Goal: Communication & Community: Answer question/provide support

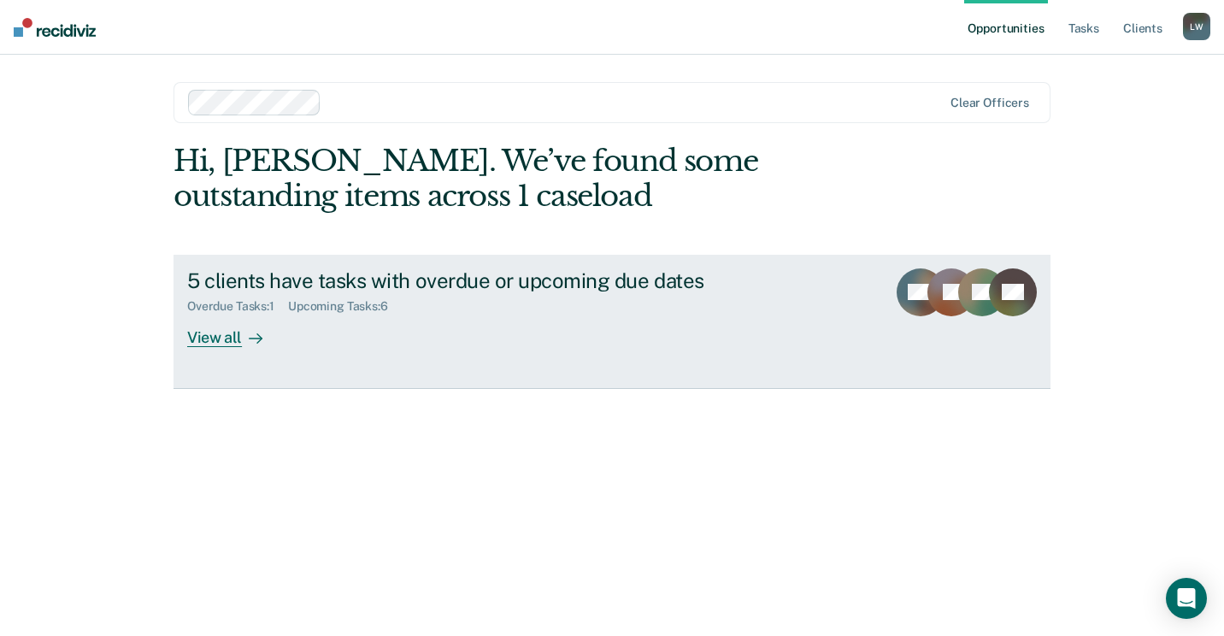
click at [191, 328] on div "View all" at bounding box center [235, 330] width 96 height 33
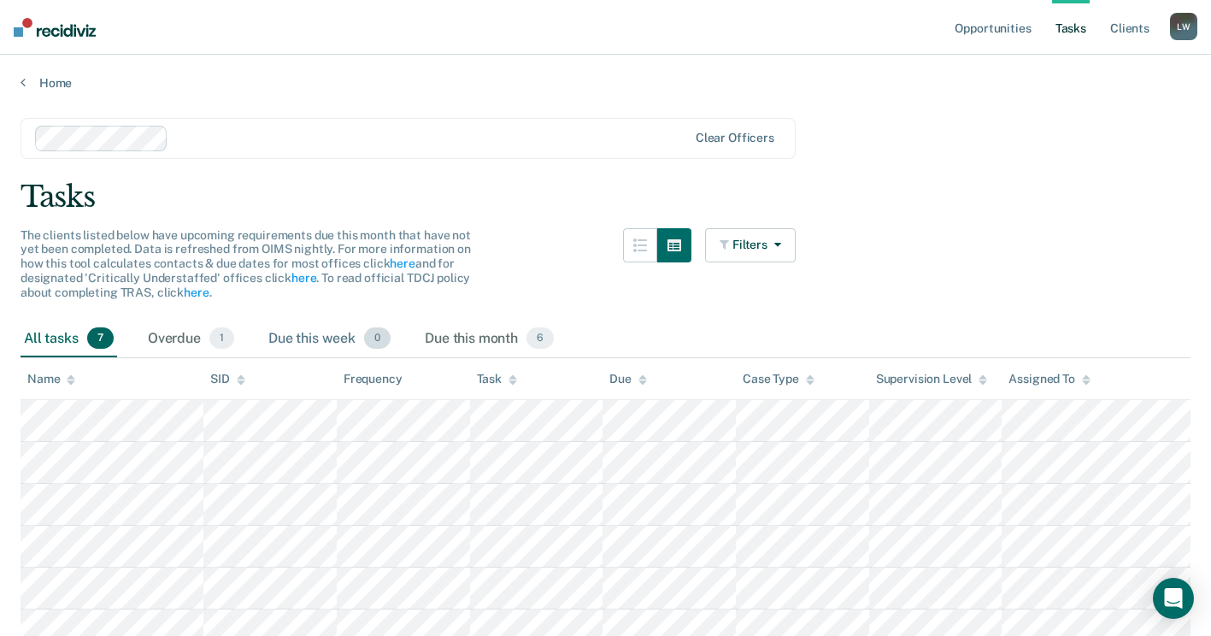
click at [328, 336] on div "Due this week 0" at bounding box center [329, 339] width 129 height 38
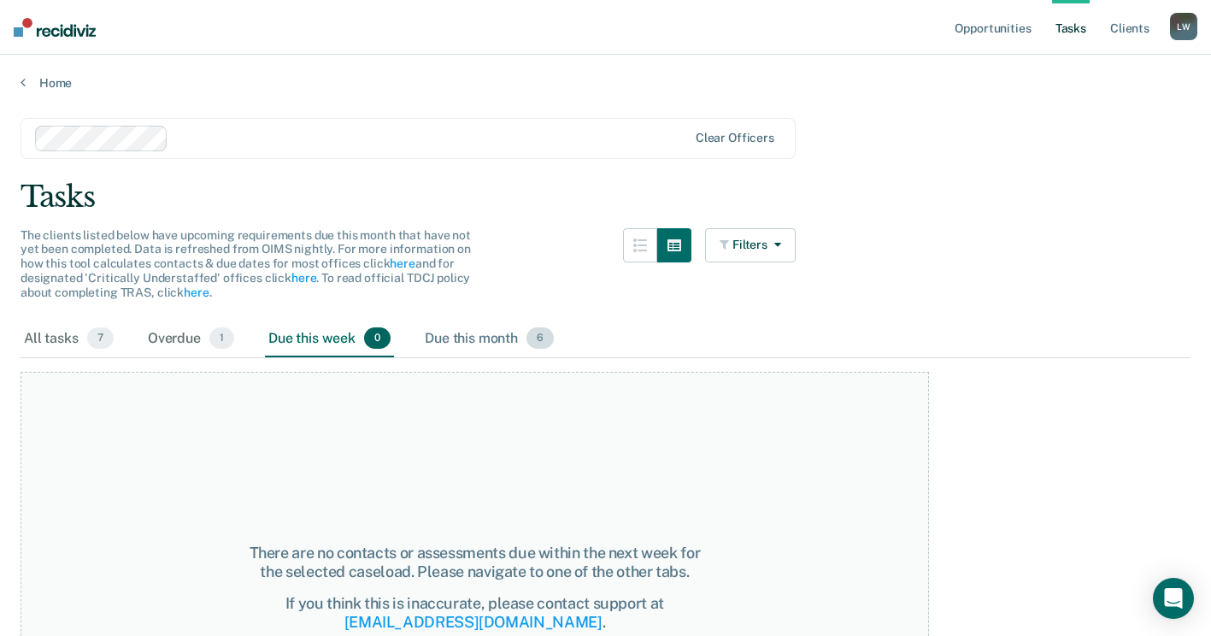
click at [436, 328] on div "Due this month 6" at bounding box center [489, 339] width 136 height 38
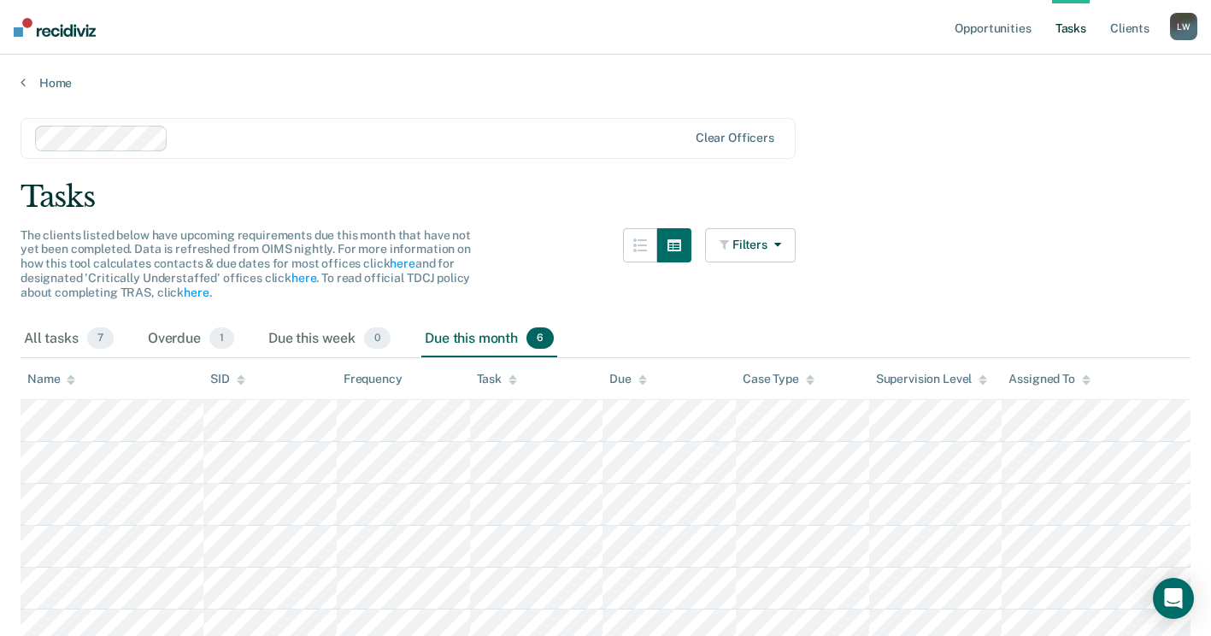
click at [1087, 385] on div at bounding box center [1086, 379] width 9 height 15
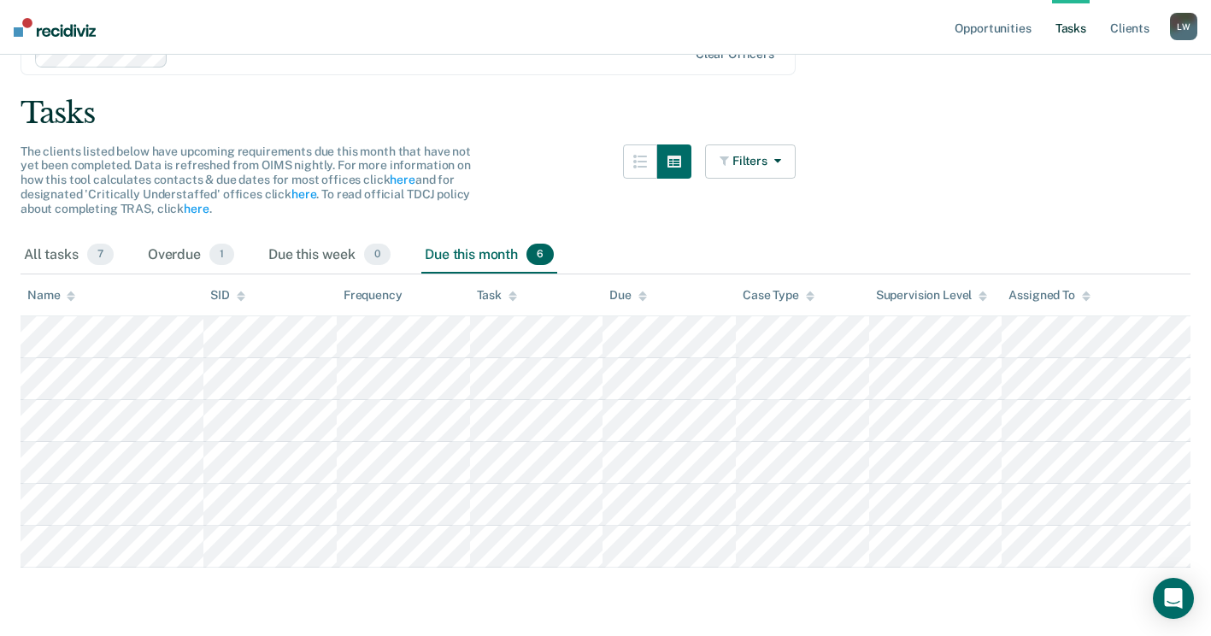
scroll to position [102, 0]
click at [1182, 595] on icon "Open Intercom Messenger" at bounding box center [1173, 598] width 22 height 22
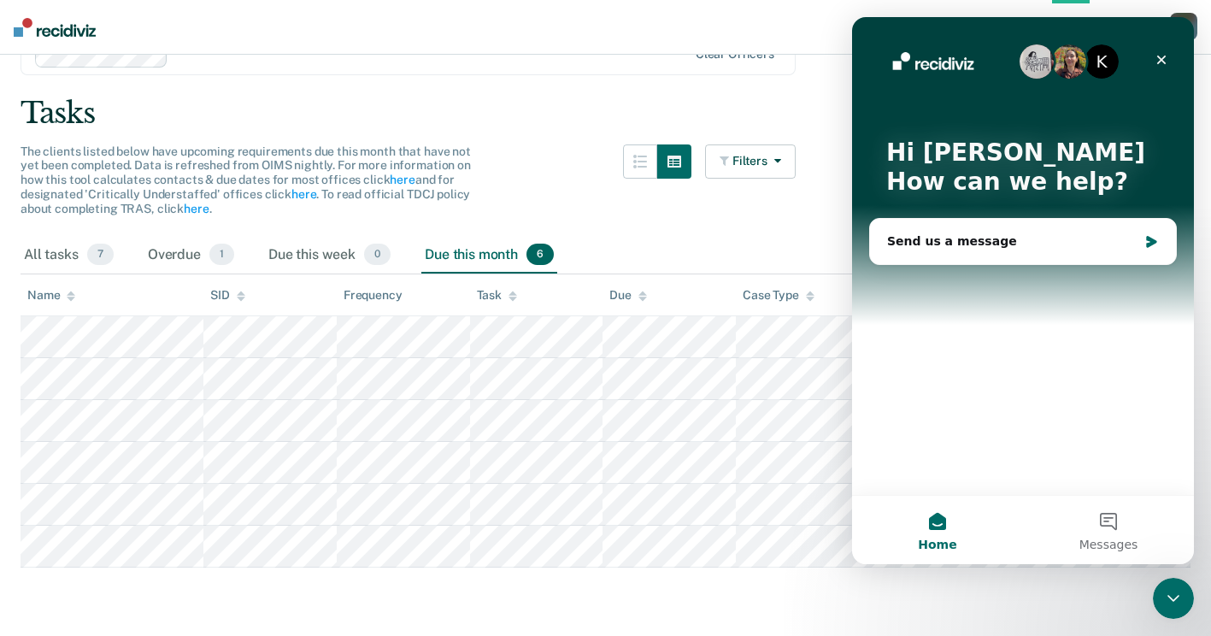
scroll to position [0, 0]
click at [1096, 534] on button "Messages" at bounding box center [1108, 530] width 171 height 68
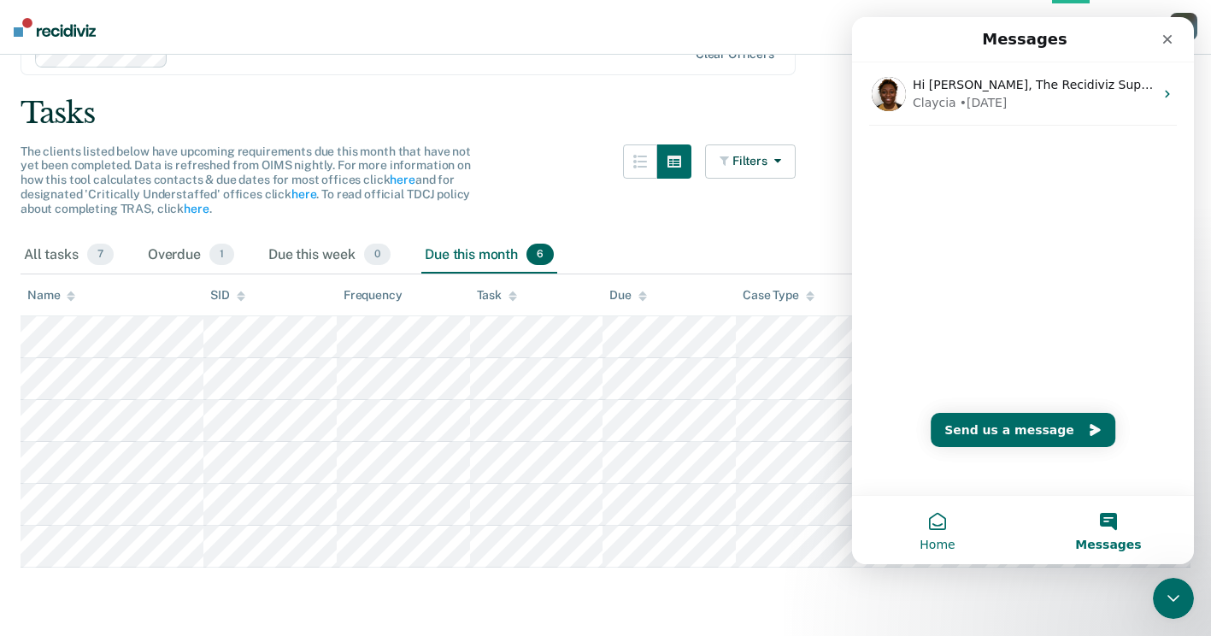
click at [935, 529] on button "Home" at bounding box center [937, 530] width 171 height 68
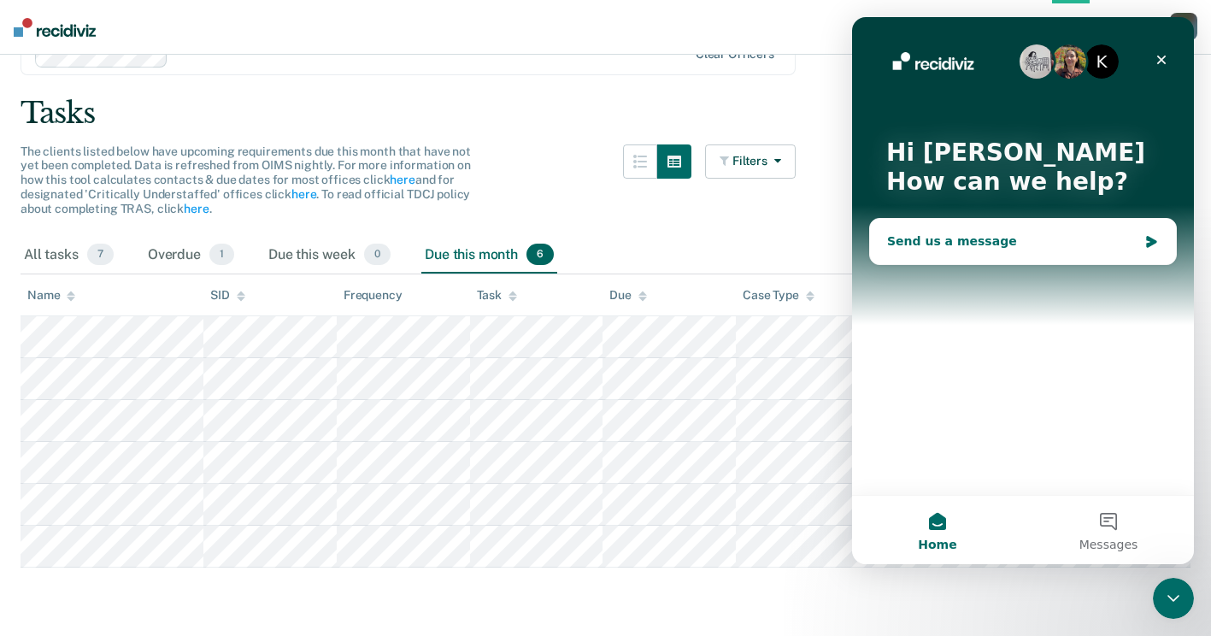
click at [906, 260] on div "Send us a message" at bounding box center [1023, 241] width 306 height 45
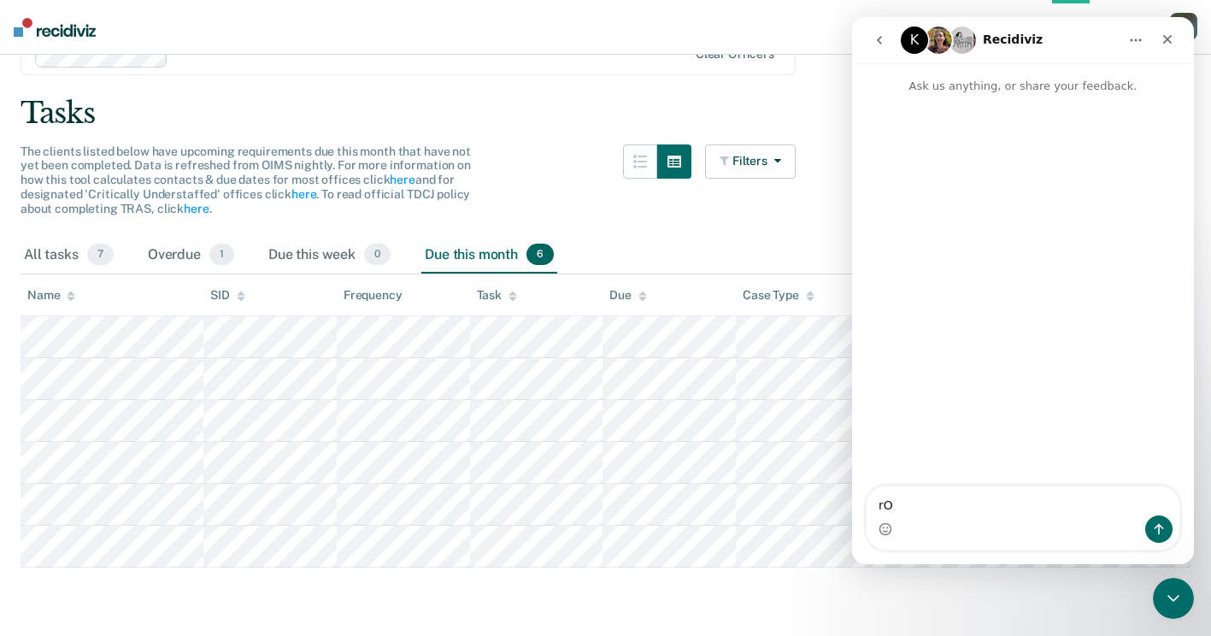
type textarea "r"
type textarea "[PERSON_NAME] is no longer on Parole"
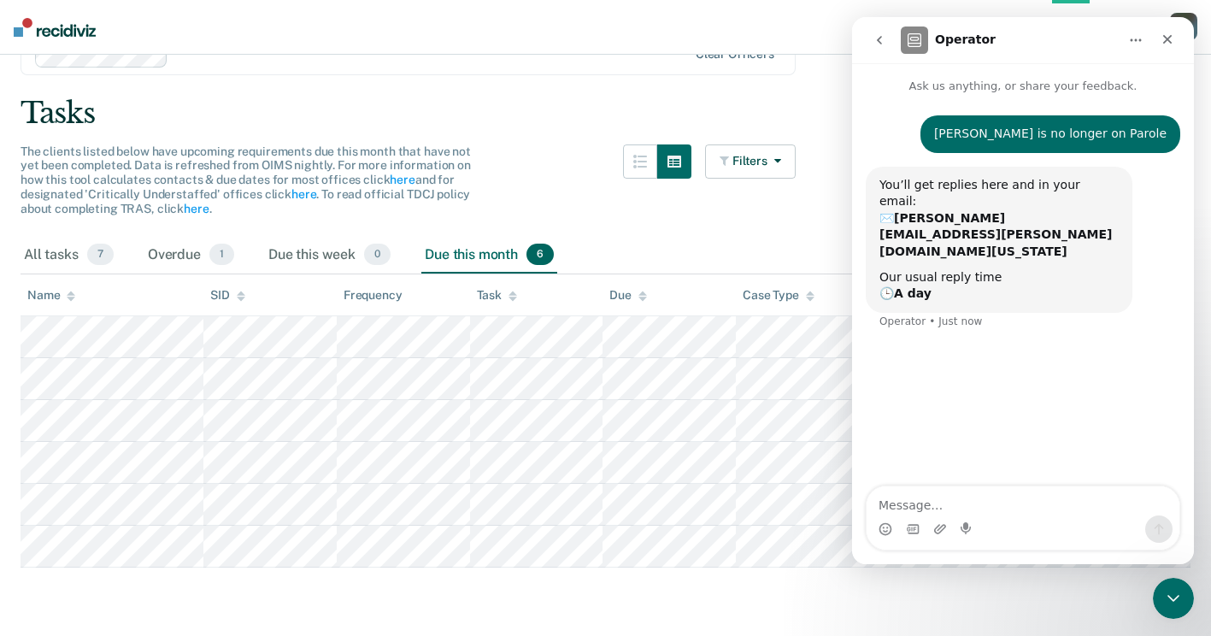
type textarea "f"
click at [1152, 44] on div "Close" at bounding box center [1167, 39] width 31 height 31
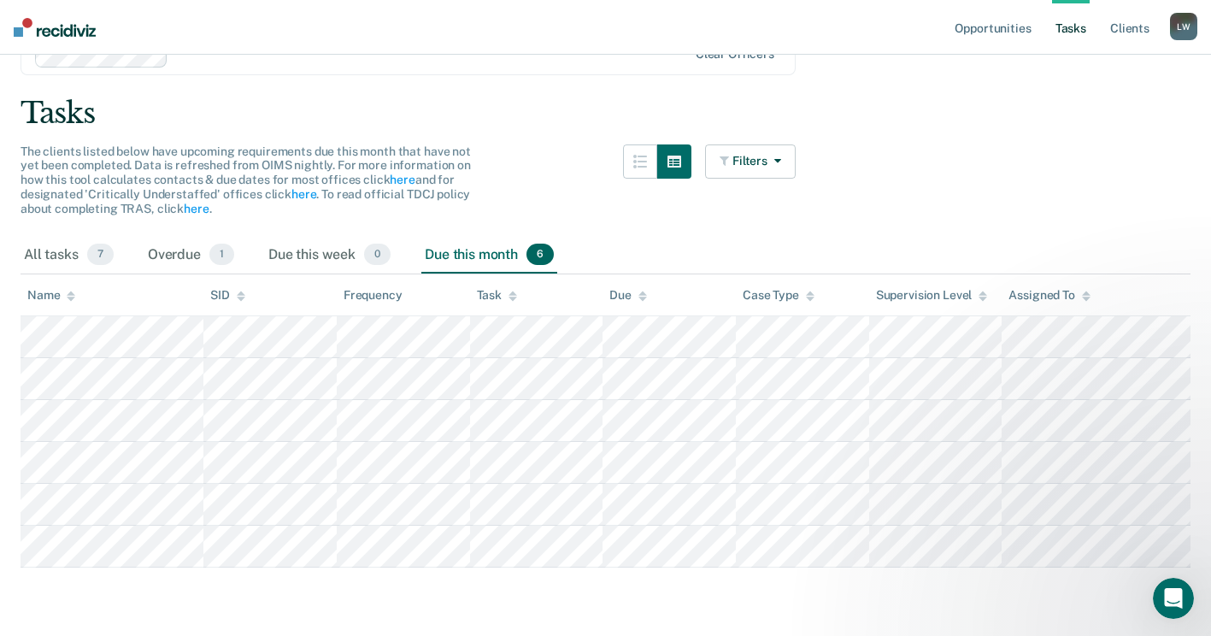
scroll to position [37, 0]
